Goal: Task Accomplishment & Management: Manage account settings

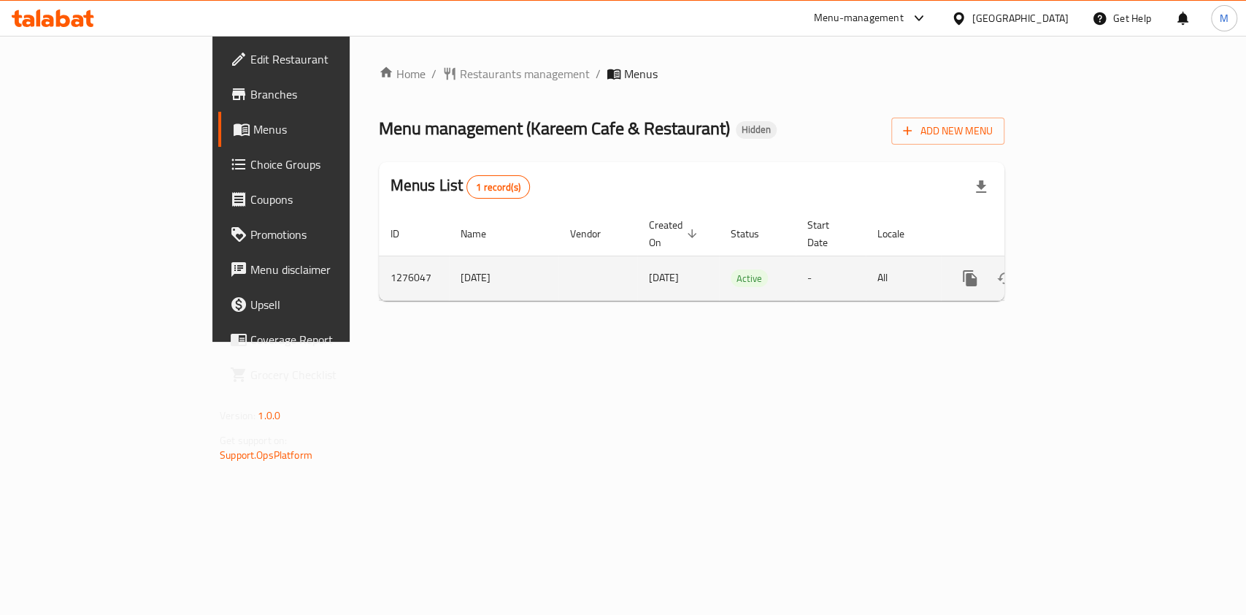
click at [1082, 272] on icon "enhanced table" at bounding box center [1075, 278] width 13 height 13
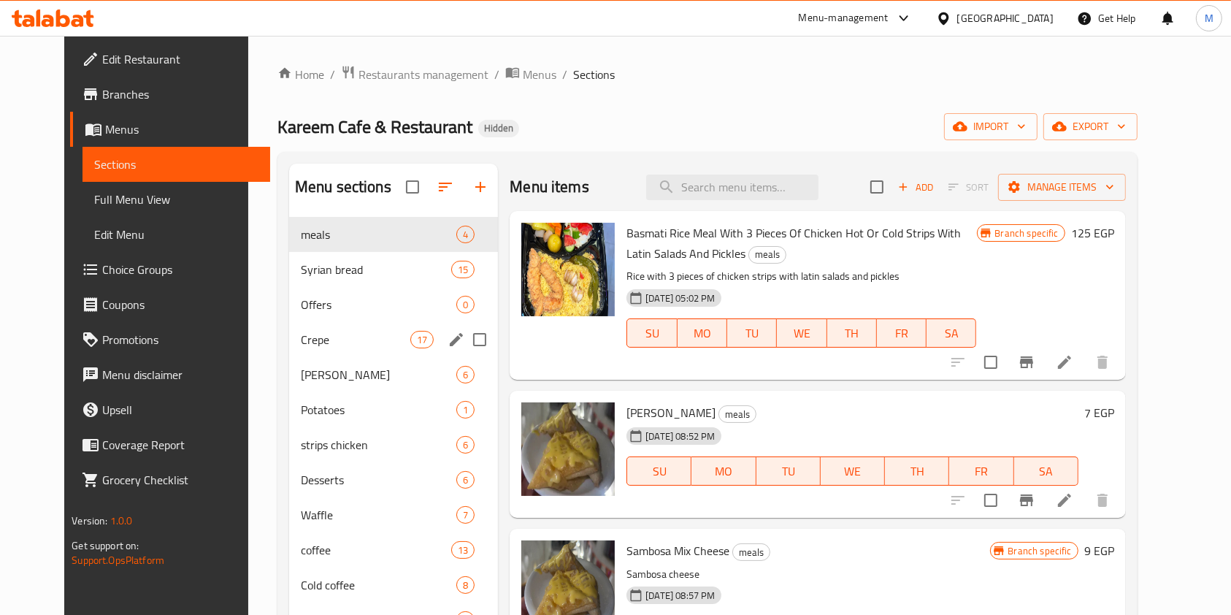
click at [384, 349] on div "Crepe 17" at bounding box center [393, 339] width 209 height 35
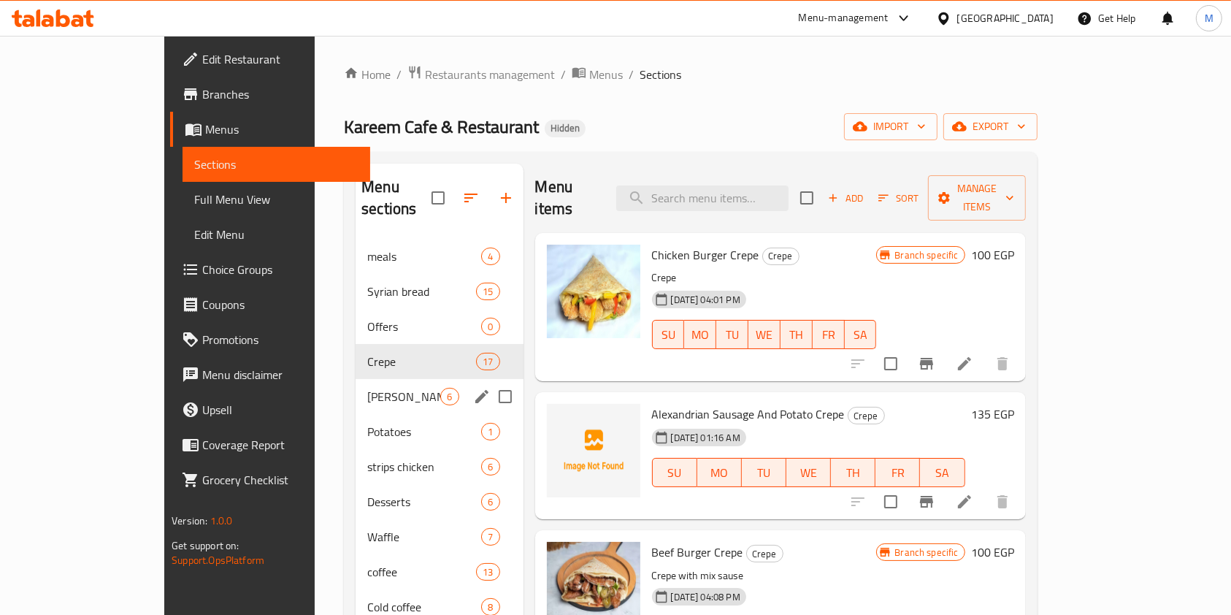
click at [372, 388] on span "[PERSON_NAME]" at bounding box center [403, 397] width 73 height 18
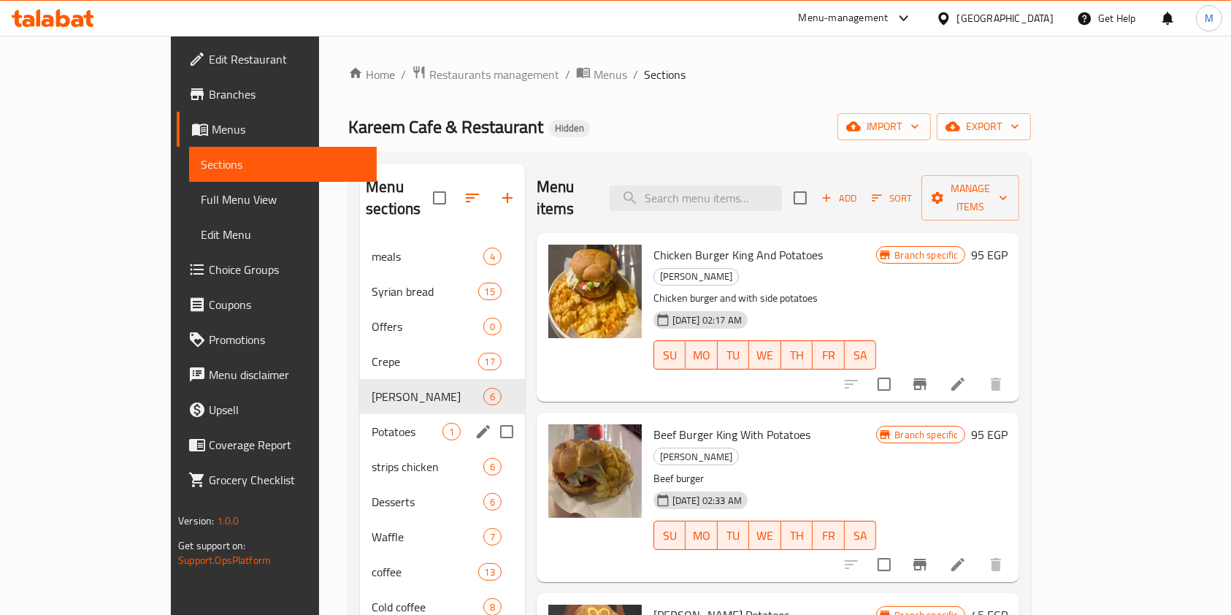
click at [360, 421] on div "Potatoes 1" at bounding box center [442, 431] width 165 height 35
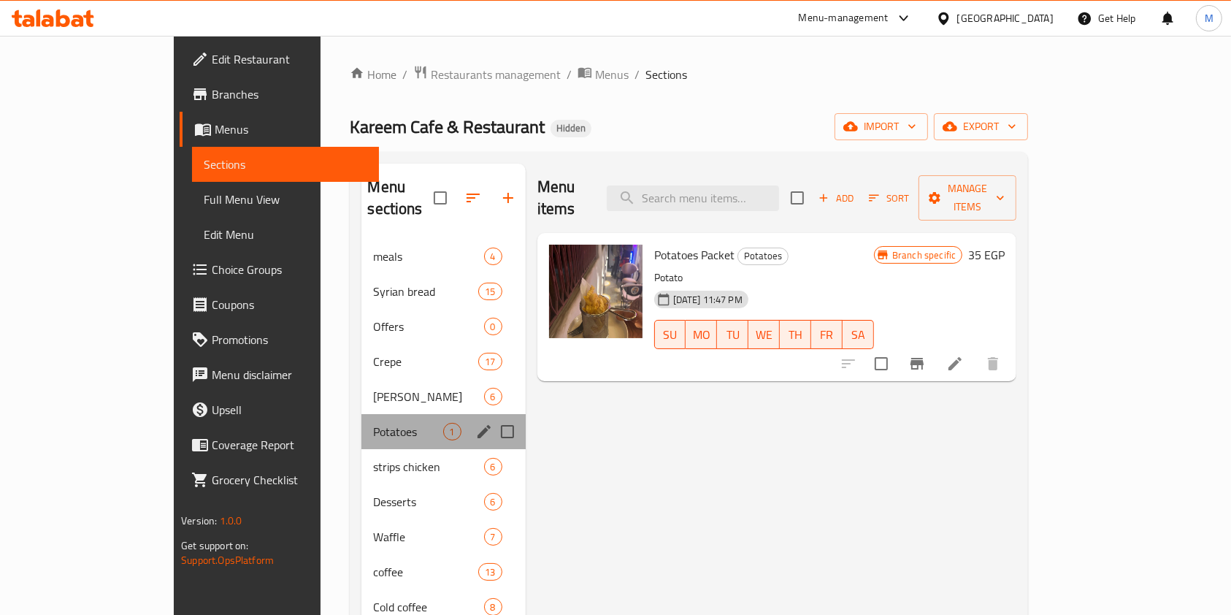
click at [361, 421] on div "Potatoes 1" at bounding box center [443, 431] width 164 height 35
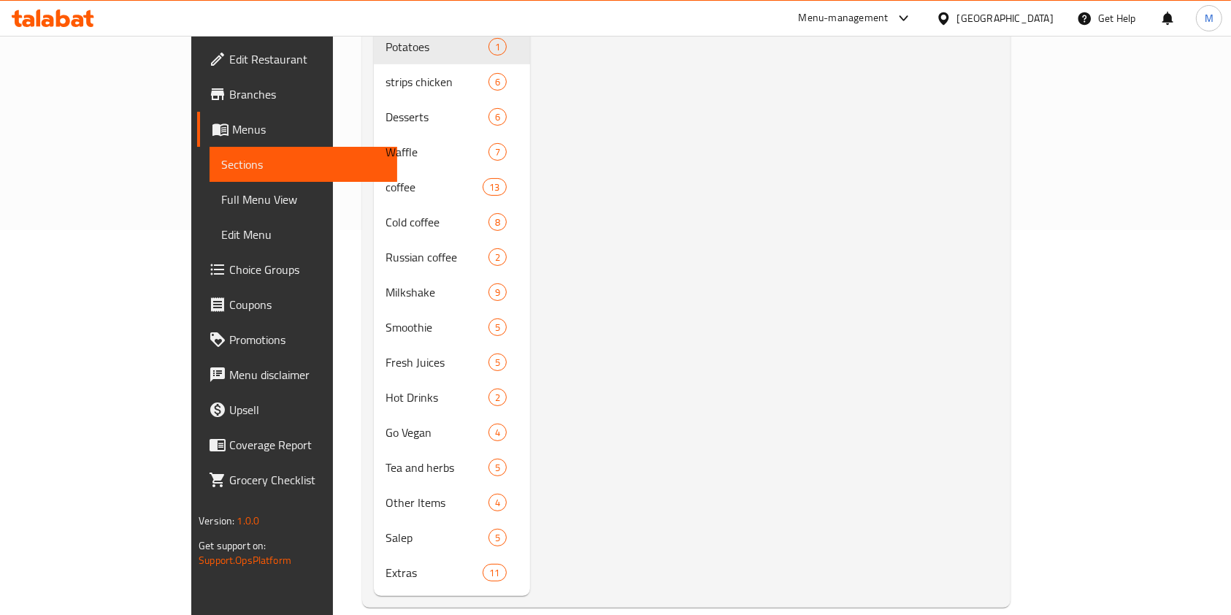
click at [52, 15] on icon at bounding box center [53, 18] width 83 height 18
